Goal: Check status: Check status

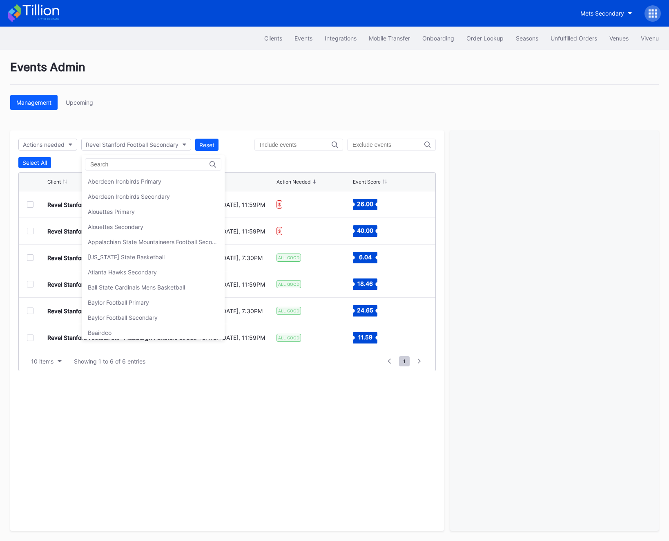
scroll to position [2282, 0]
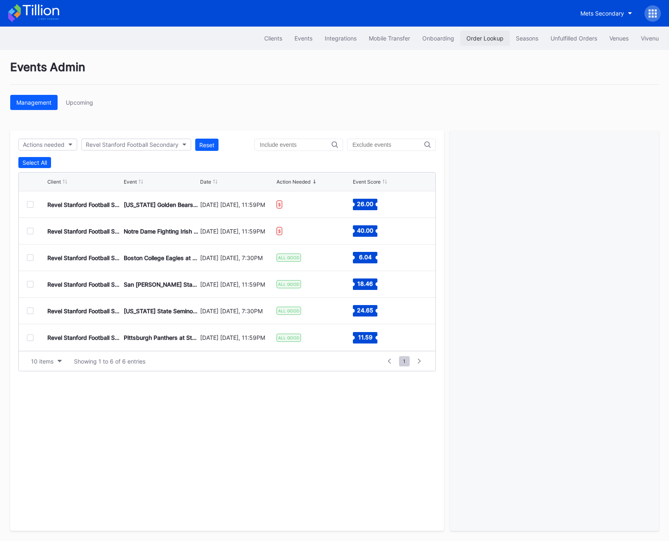
click at [487, 38] on div "Order Lookup" at bounding box center [485, 38] width 37 height 7
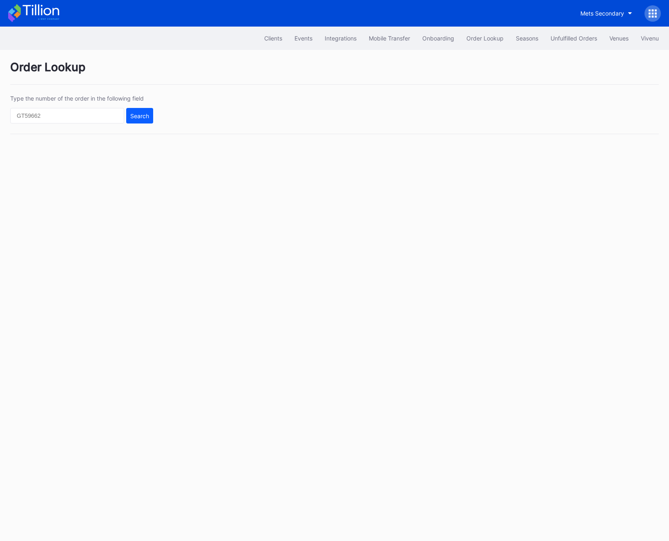
click at [79, 107] on div "Type the number of the order in the following field Search" at bounding box center [81, 109] width 143 height 29
click at [88, 118] on input "text" at bounding box center [67, 116] width 114 height 16
paste input "620616026"
type input "620616026"
click at [140, 116] on div "Search" at bounding box center [139, 115] width 19 height 7
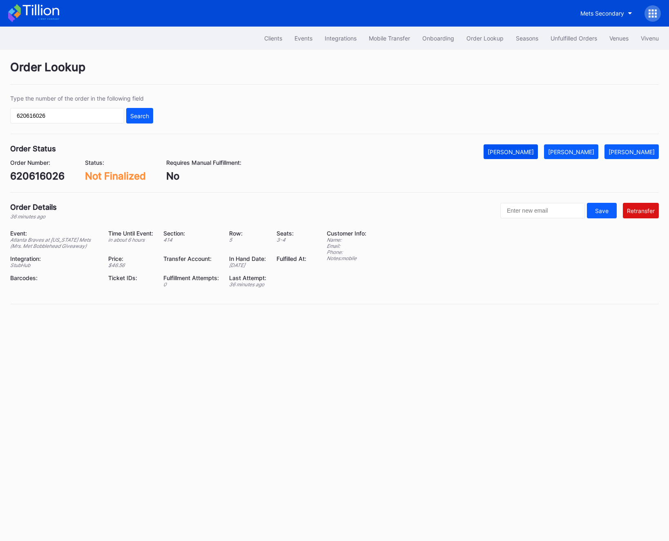
click at [534, 150] on div "[PERSON_NAME]" at bounding box center [511, 151] width 46 height 7
